Goal: Check status: Verify the current state of an ongoing process or item

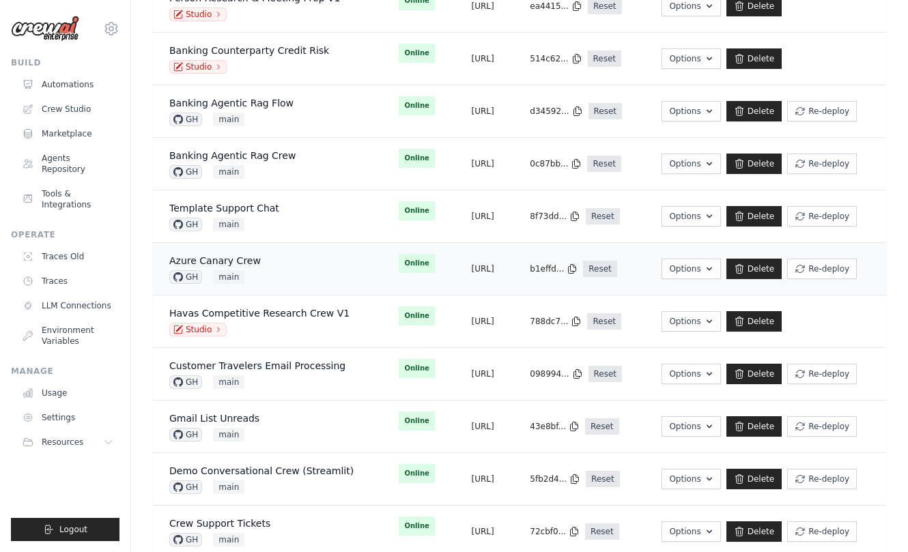
scroll to position [692, 0]
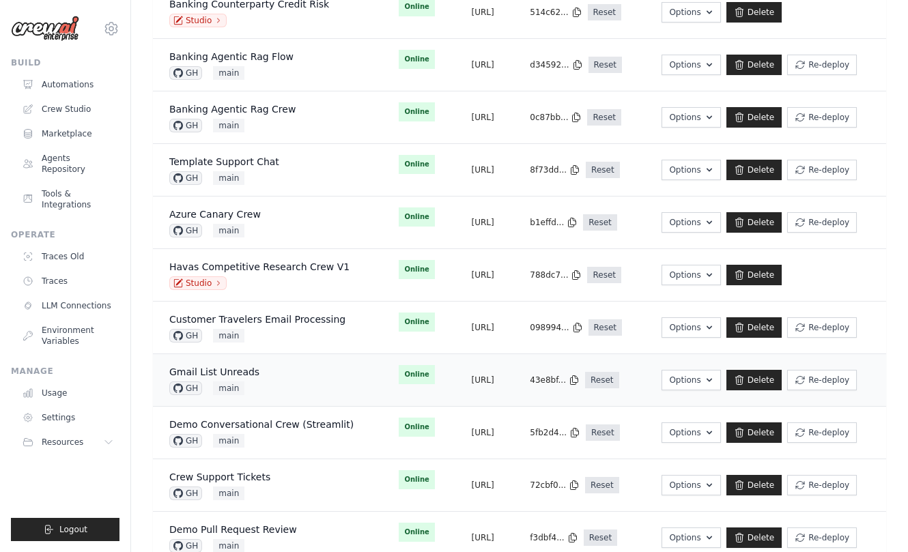
click at [290, 386] on div "Gmail List Unreads GH main" at bounding box center [267, 380] width 197 height 30
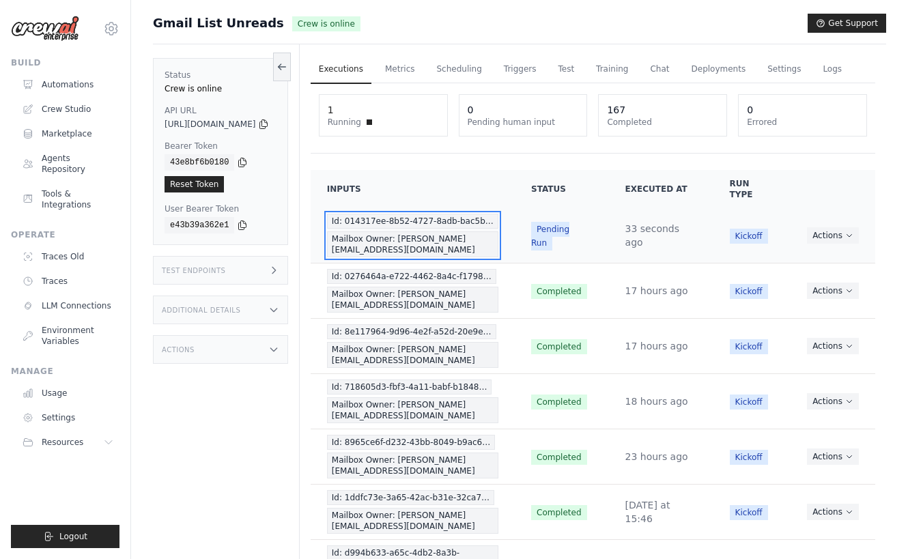
click at [451, 223] on span "Id: 014317ee-8b52-4727-8adb-bac5b…" at bounding box center [412, 221] width 171 height 15
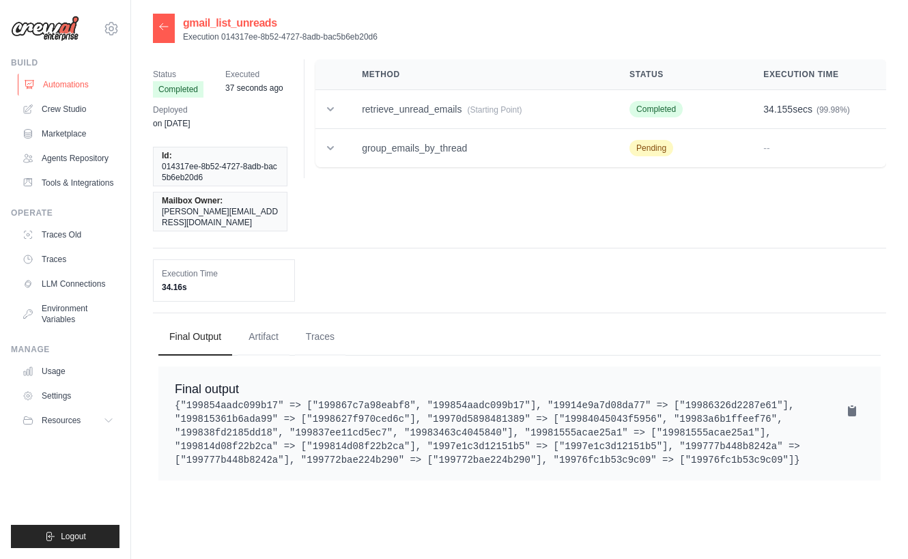
click at [69, 83] on link "Automations" at bounding box center [69, 85] width 103 height 22
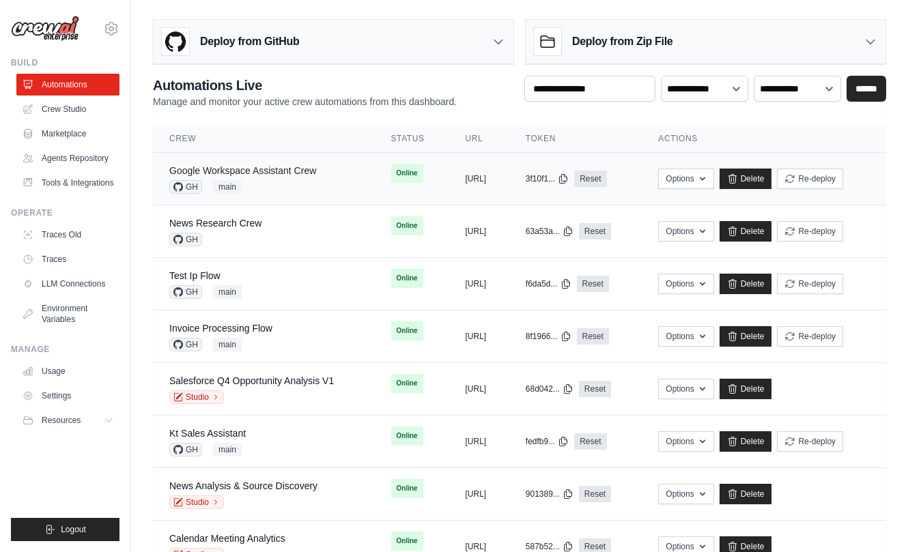
click at [255, 175] on link "Google Workspace Assistant Crew" at bounding box center [242, 170] width 147 height 11
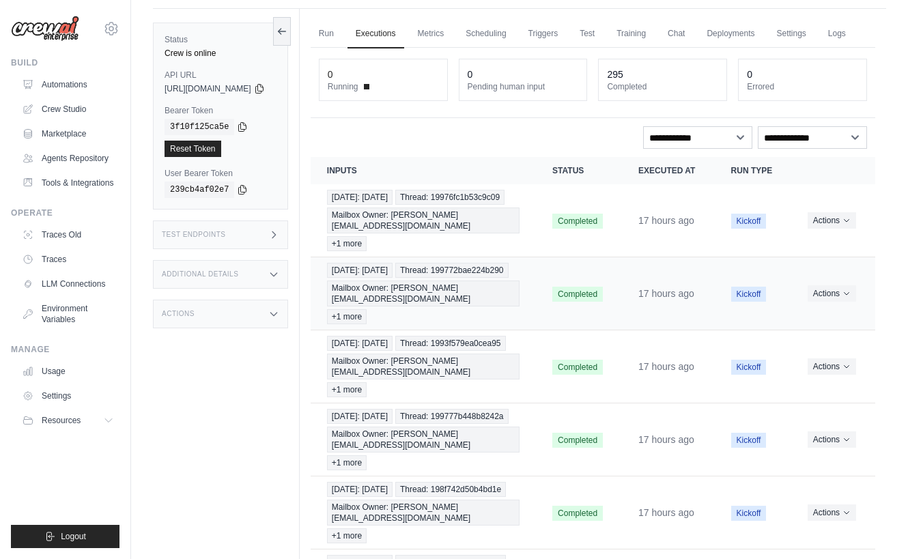
scroll to position [119, 0]
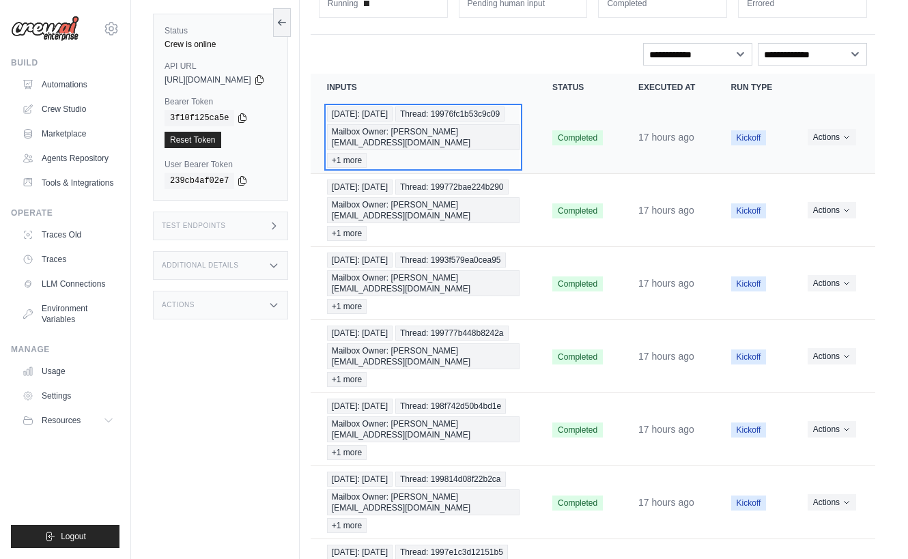
click at [515, 168] on div "Today: 2025-09-25 Thread: 19976fc1b53c9c09 Mailbox Owner: mike@crewai.com +1 mo…" at bounding box center [423, 136] width 192 height 61
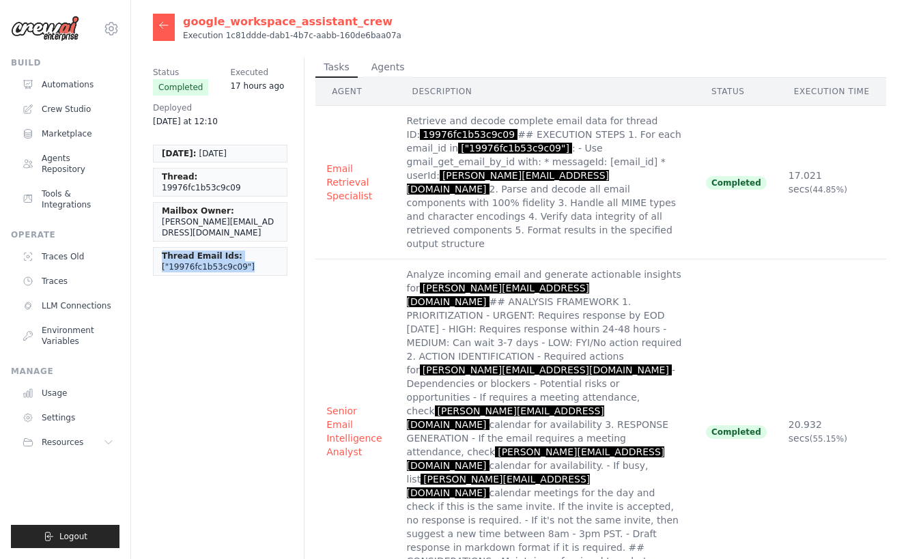
drag, startPoint x: 156, startPoint y: 234, endPoint x: 244, endPoint y: 246, distance: 88.8
click at [244, 247] on li "Thread Email Ids: ["19976fc1b53c9c09"]" at bounding box center [220, 261] width 134 height 29
click at [236, 261] on span "["19976fc1b53c9c09"]" at bounding box center [208, 266] width 93 height 11
click at [233, 261] on span "["19976fc1b53c9c09"]" at bounding box center [208, 266] width 93 height 11
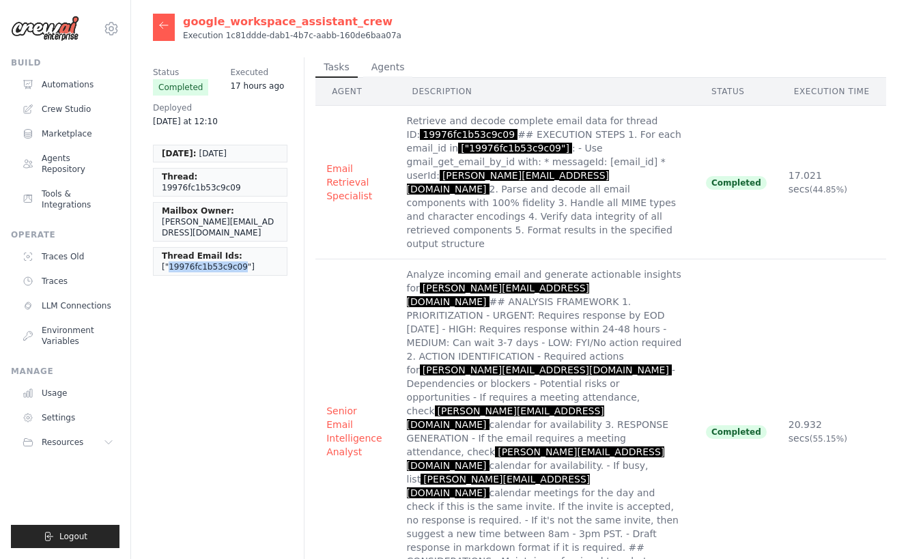
drag, startPoint x: 233, startPoint y: 245, endPoint x: 220, endPoint y: 245, distance: 13.7
click at [223, 261] on span "["19976fc1b53c9c09"]" at bounding box center [208, 266] width 93 height 11
click at [180, 261] on span "["19976fc1b53c9c09"]" at bounding box center [208, 266] width 93 height 11
drag, startPoint x: 160, startPoint y: 244, endPoint x: 261, endPoint y: 253, distance: 101.4
click at [261, 253] on li "Thread Email Ids: ["19976fc1b53c9c09"]" at bounding box center [220, 261] width 134 height 29
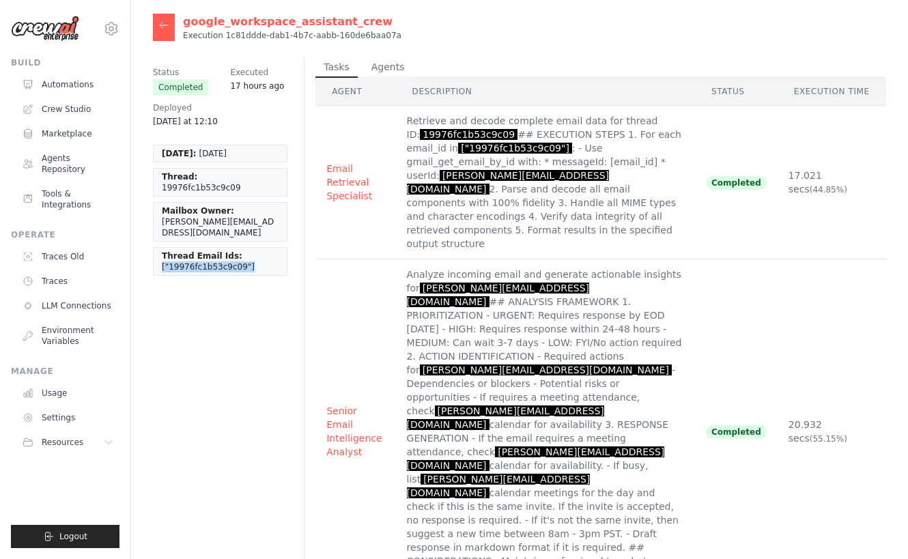
drag, startPoint x: 246, startPoint y: 253, endPoint x: 147, endPoint y: 250, distance: 99.7
click at [231, 261] on span "["19976fc1b53c9c09"]" at bounding box center [208, 266] width 93 height 11
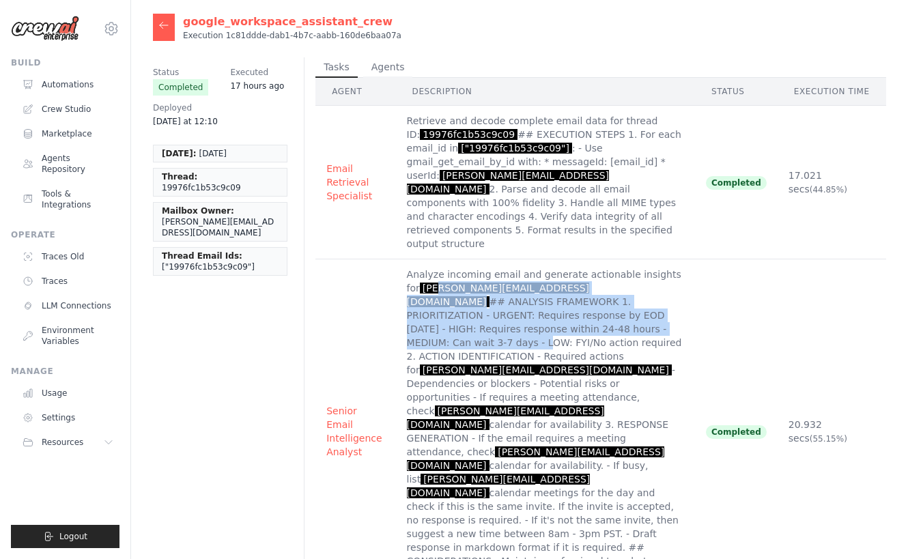
click at [438, 285] on td "Analyze incoming email and generate actionable insights for mike@crewai.com ## …" at bounding box center [545, 431] width 299 height 345
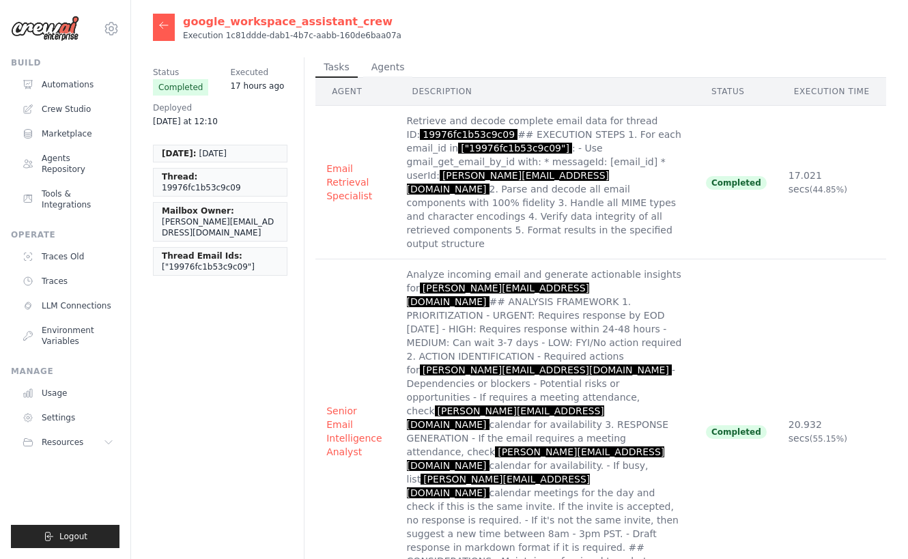
click at [354, 298] on td "Senior Email Intelligence Analyst" at bounding box center [355, 431] width 80 height 345
click at [164, 26] on icon at bounding box center [163, 25] width 11 height 11
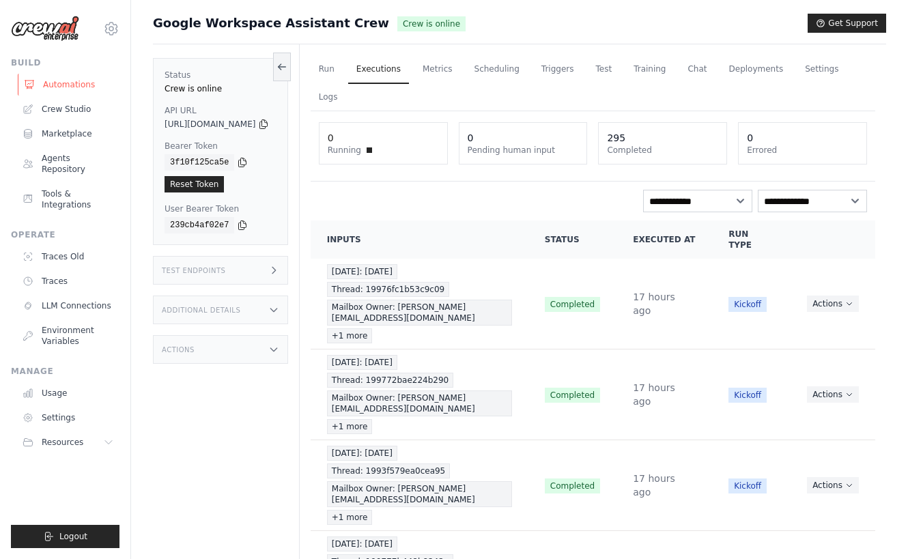
click at [94, 87] on link "Automations" at bounding box center [69, 85] width 103 height 22
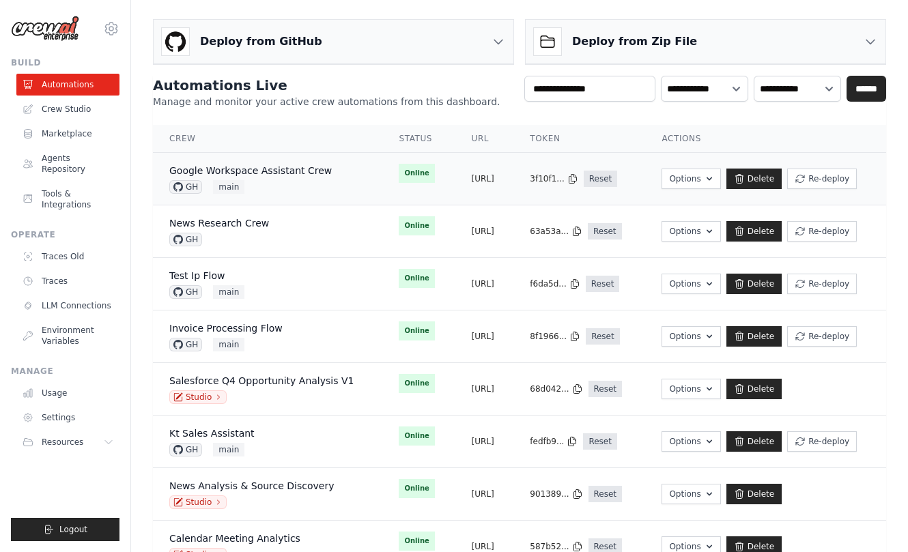
click at [279, 180] on div "GH main" at bounding box center [250, 187] width 162 height 14
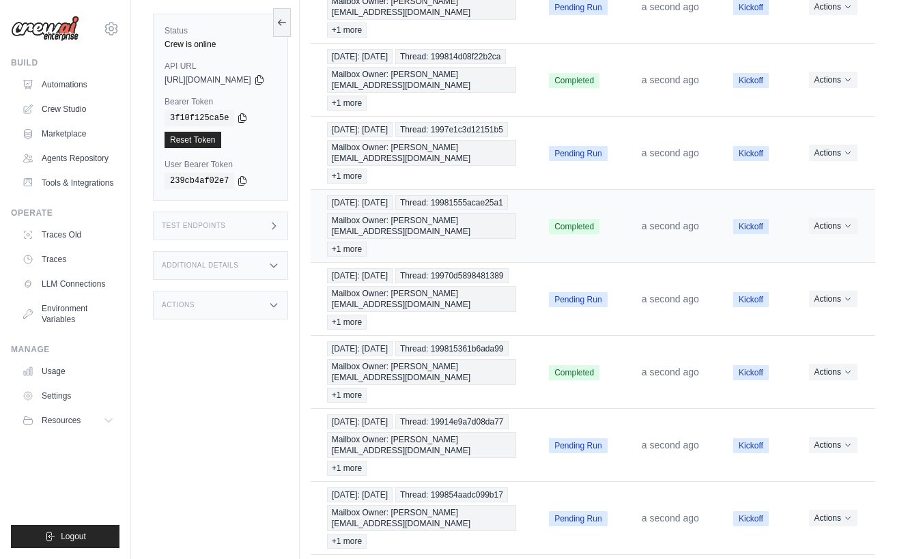
scroll to position [541, 0]
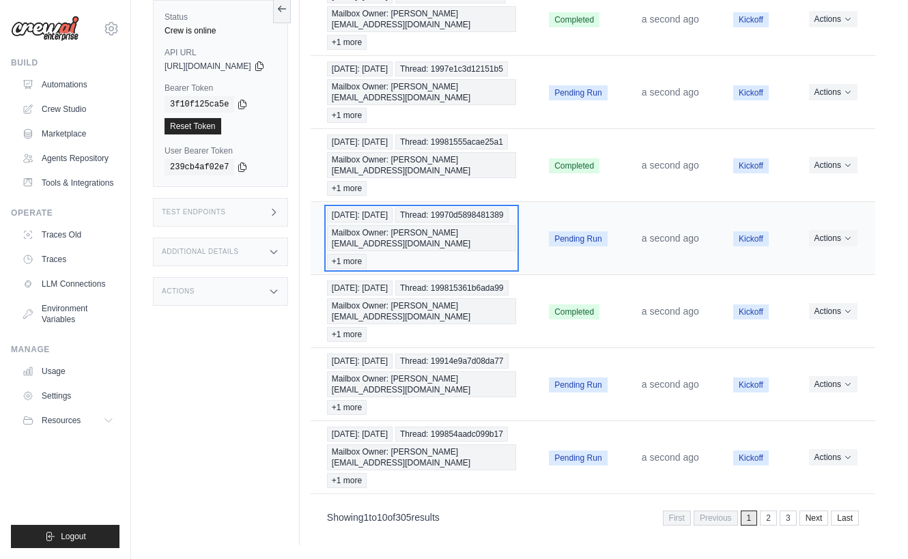
click at [425, 220] on div "Today: 2025-09-26 Thread: 19970d5898481389 Mailbox Owner: mike@crewai.com +1 mo…" at bounding box center [421, 237] width 189 height 61
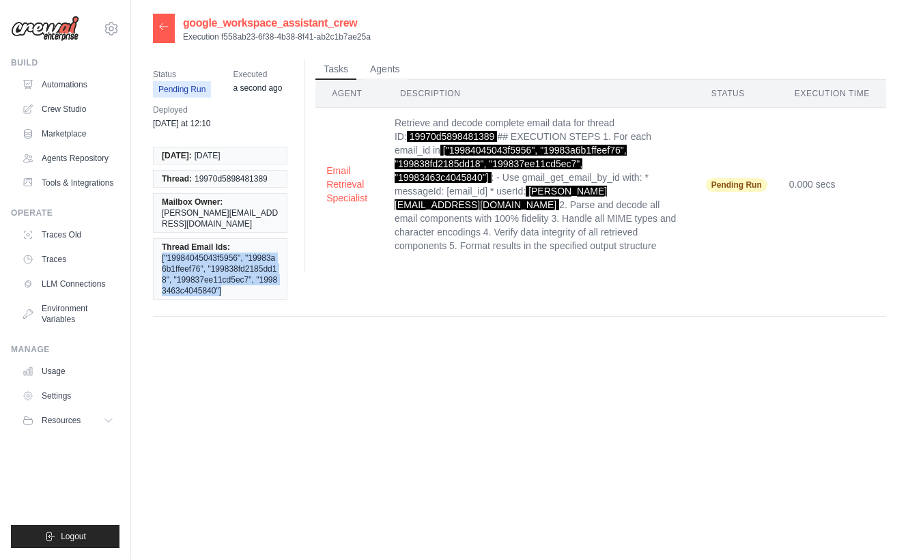
drag, startPoint x: 242, startPoint y: 278, endPoint x: 160, endPoint y: 244, distance: 87.8
click at [160, 244] on li "Thread Email Ids: ["19984045043f5956", "19983a6b1ffeef76", "199838fd2185dd18", …" at bounding box center [220, 268] width 134 height 61
click at [235, 280] on span "["19984045043f5956", "19983a6b1ffeef76", "199838fd2185dd18", "199837ee11cd5ec7"…" at bounding box center [220, 275] width 117 height 44
drag, startPoint x: 244, startPoint y: 280, endPoint x: 162, endPoint y: 248, distance: 88.0
click at [162, 253] on span "["19984045043f5956", "19983a6b1ffeef76", "199838fd2185dd18", "199837ee11cd5ec7"…" at bounding box center [220, 275] width 117 height 44
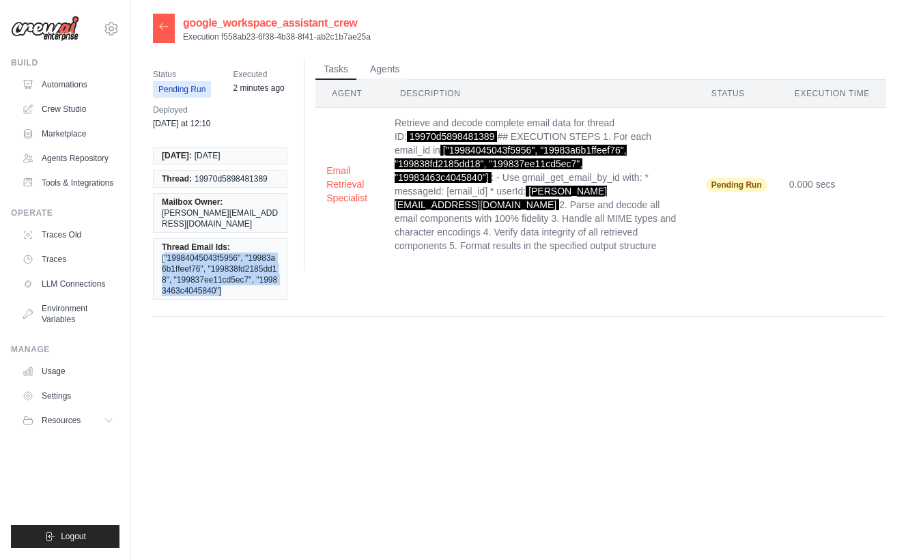
click at [160, 31] on icon at bounding box center [163, 26] width 11 height 11
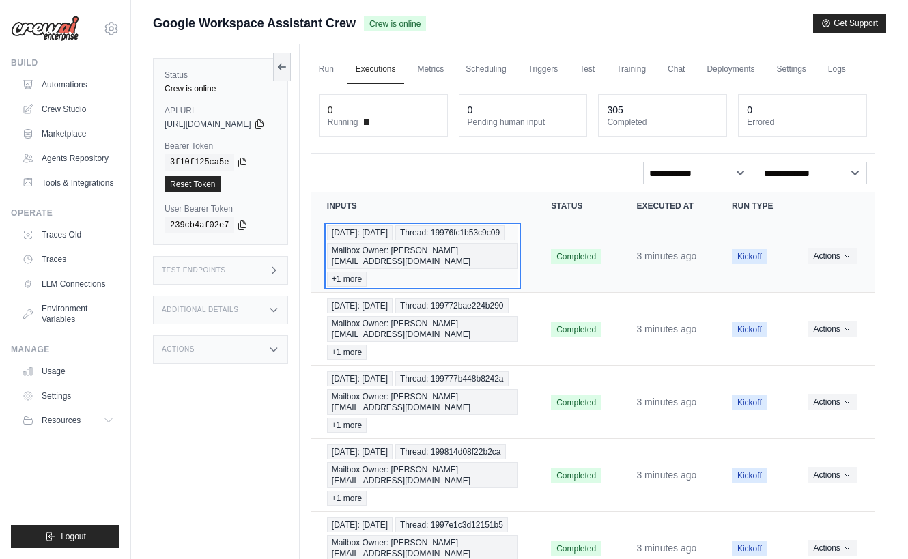
click at [392, 240] on span "Today: 2025-09-26" at bounding box center [360, 232] width 66 height 15
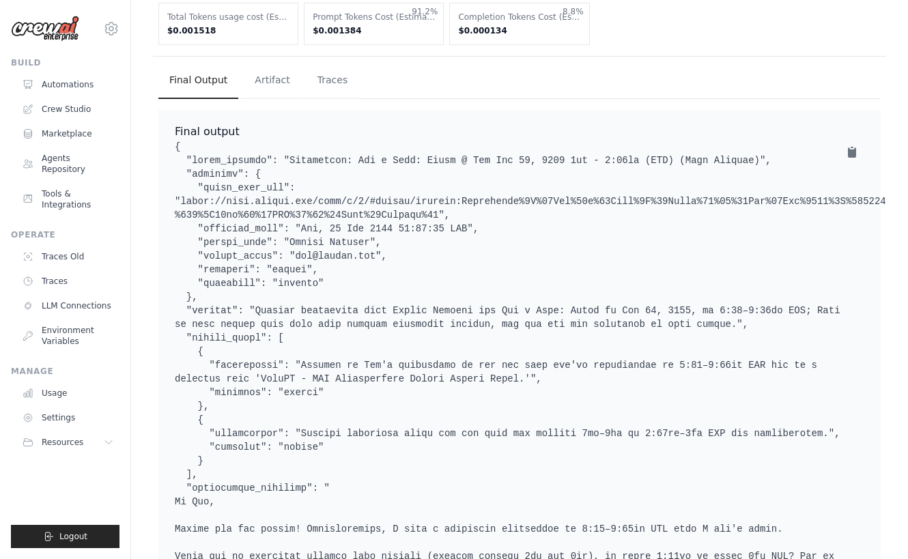
scroll to position [388, 0]
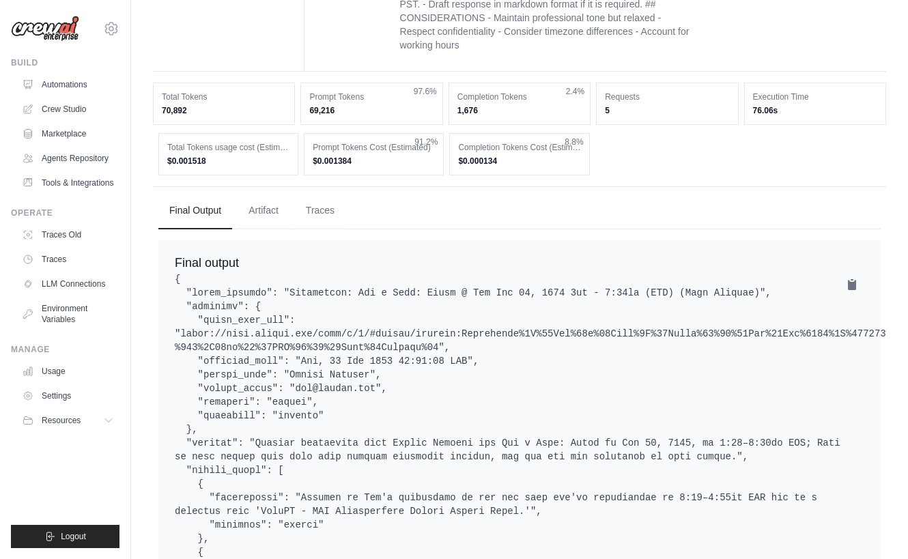
scroll to position [674, 0]
